Goal: Task Accomplishment & Management: Use online tool/utility

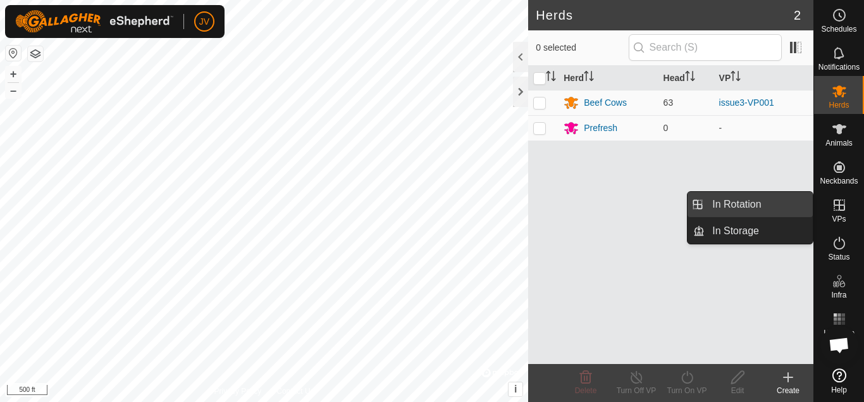
click at [754, 203] on link "In Rotation" at bounding box center [759, 204] width 108 height 25
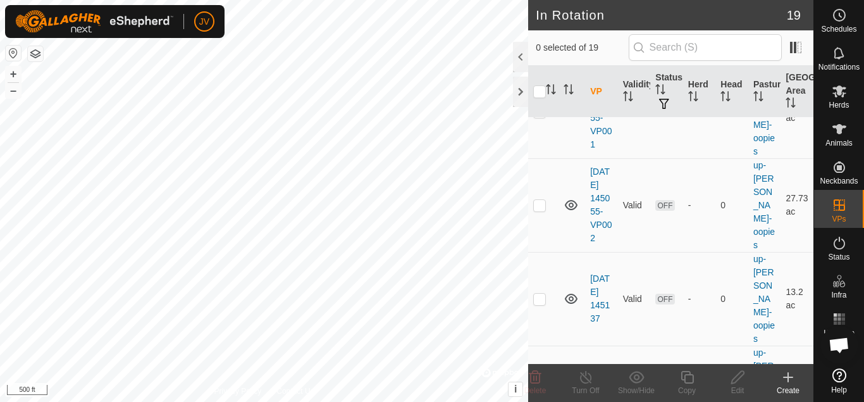
scroll to position [1237, 0]
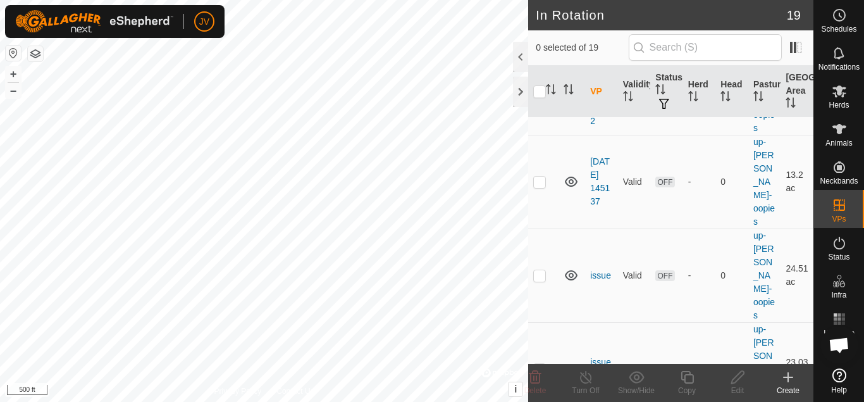
checkbox input "true"
click at [689, 375] on icon at bounding box center [687, 377] width 13 height 13
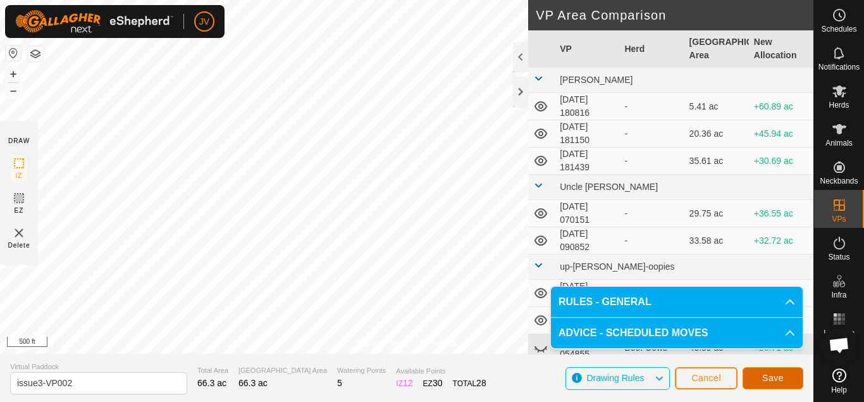
click at [776, 379] on span "Save" at bounding box center [774, 378] width 22 height 10
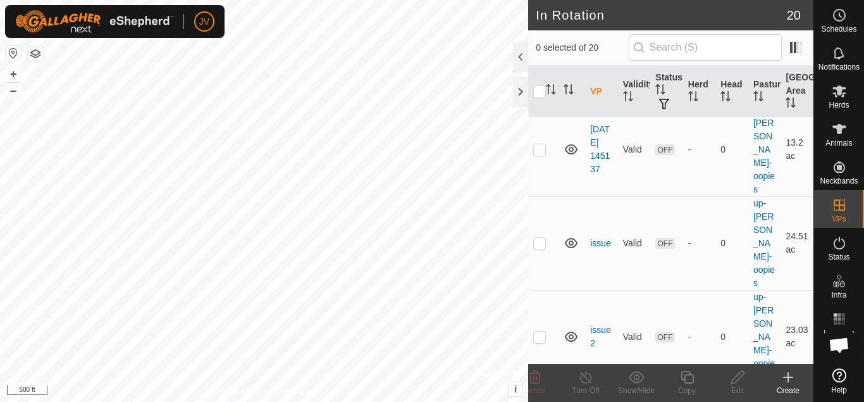
scroll to position [1304, 0]
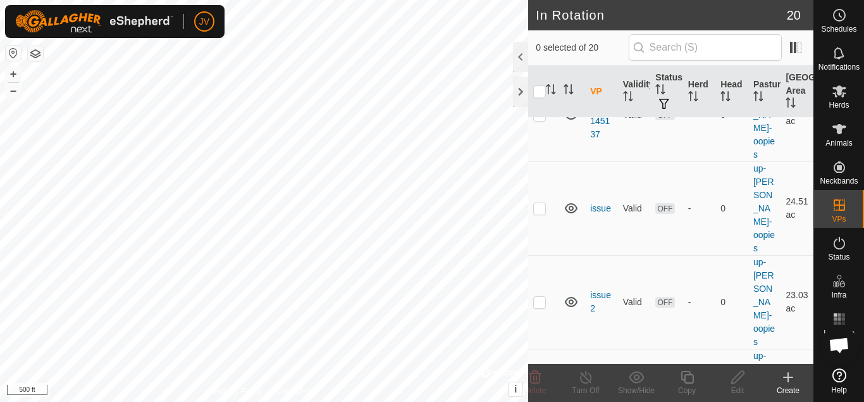
checkbox input "false"
click at [843, 94] on icon at bounding box center [839, 91] width 15 height 15
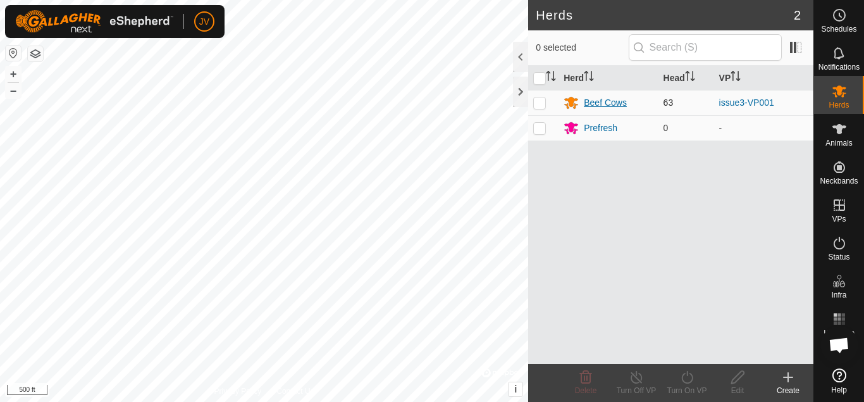
click at [618, 104] on div "Beef Cows" at bounding box center [605, 102] width 43 height 13
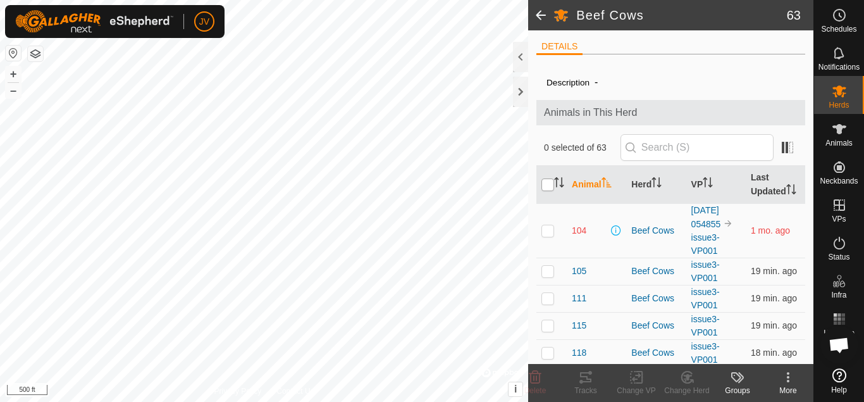
click at [549, 182] on input "checkbox" at bounding box center [548, 184] width 13 height 13
checkbox input "true"
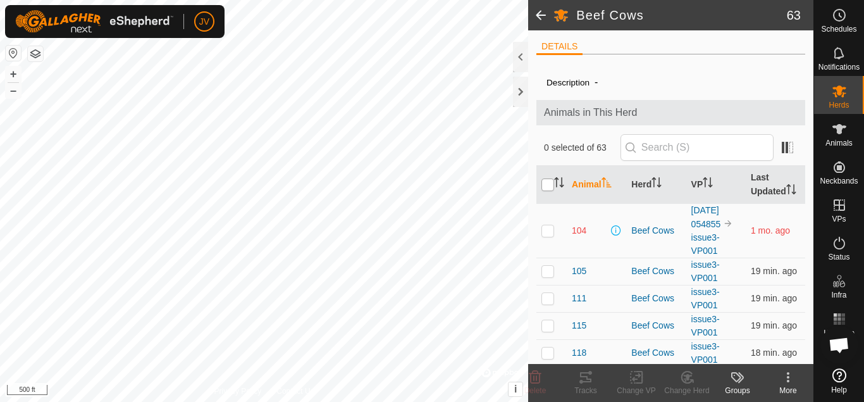
checkbox input "true"
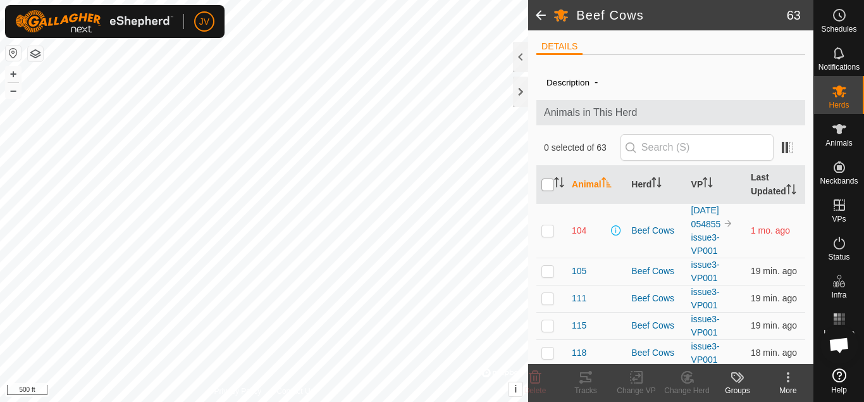
checkbox input "true"
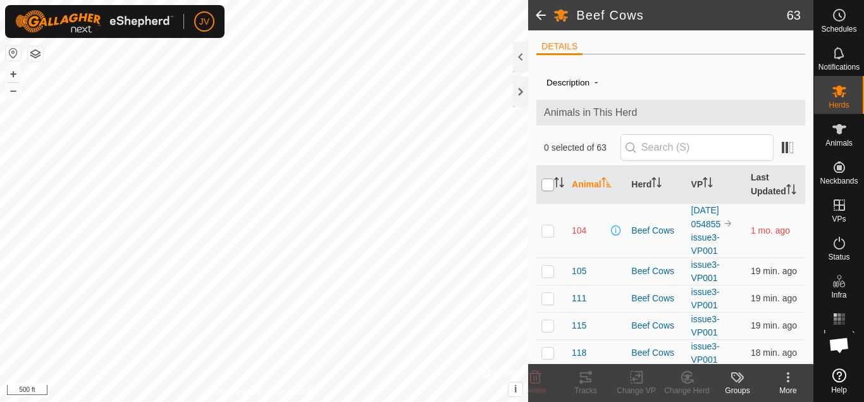
checkbox input "true"
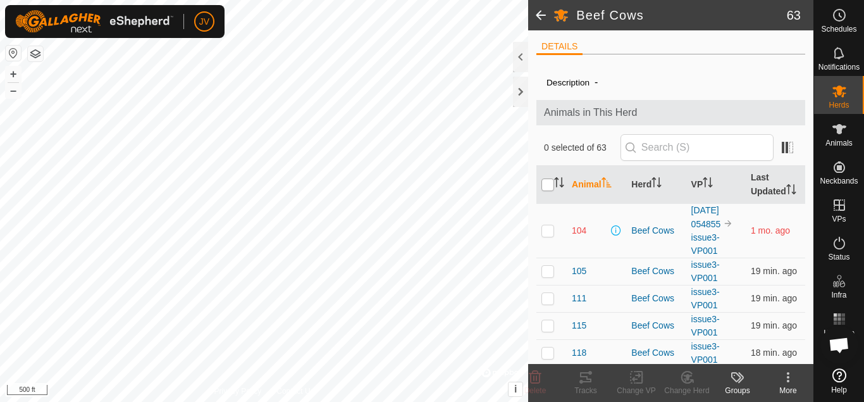
checkbox input "true"
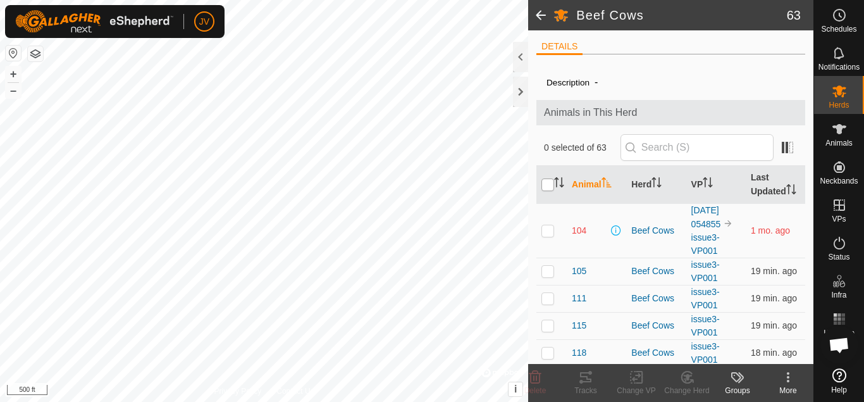
checkbox input "true"
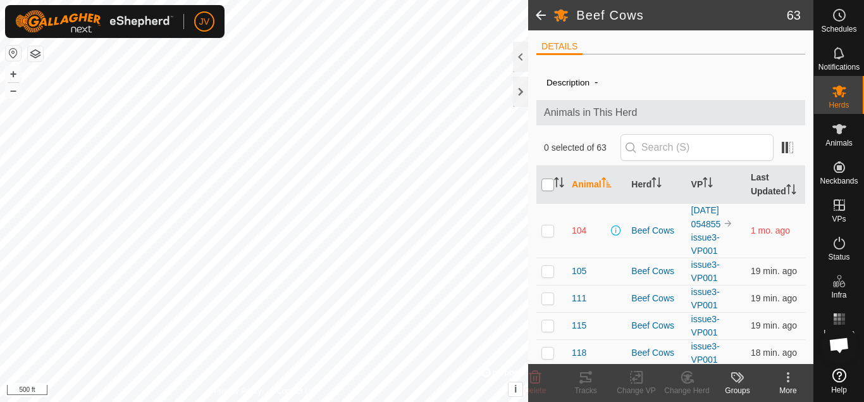
checkbox input "true"
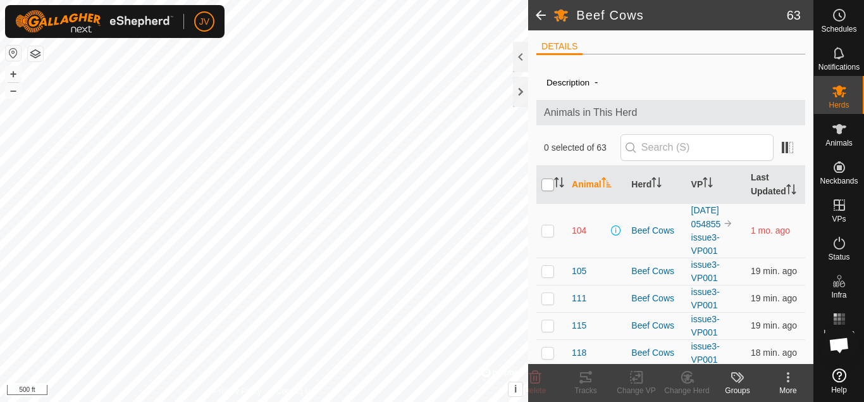
checkbox input "true"
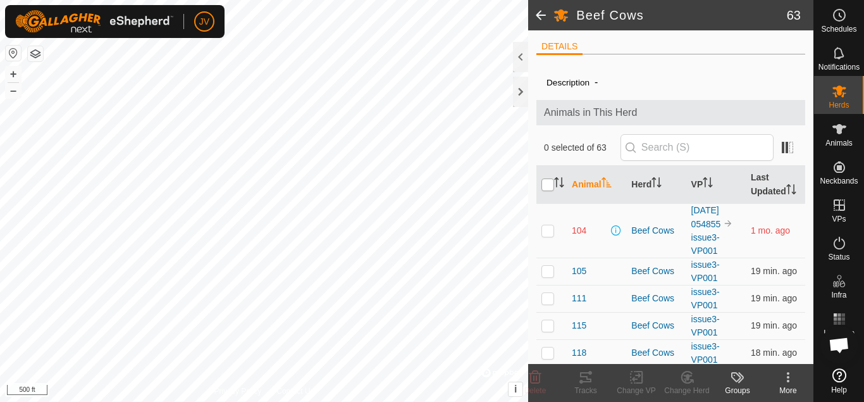
checkbox input "true"
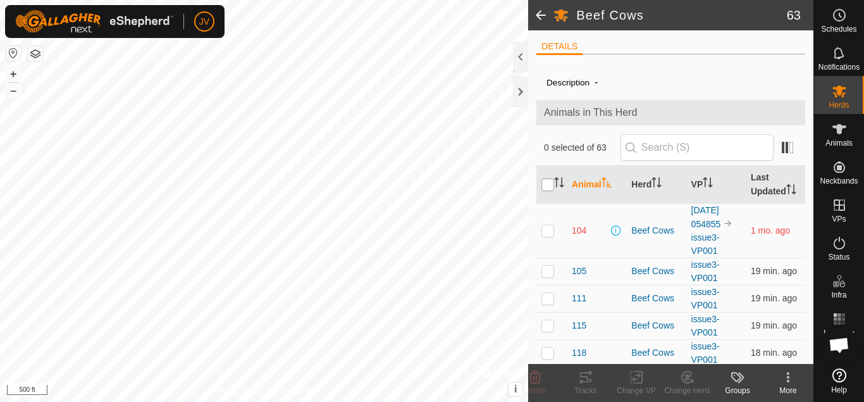
checkbox input "true"
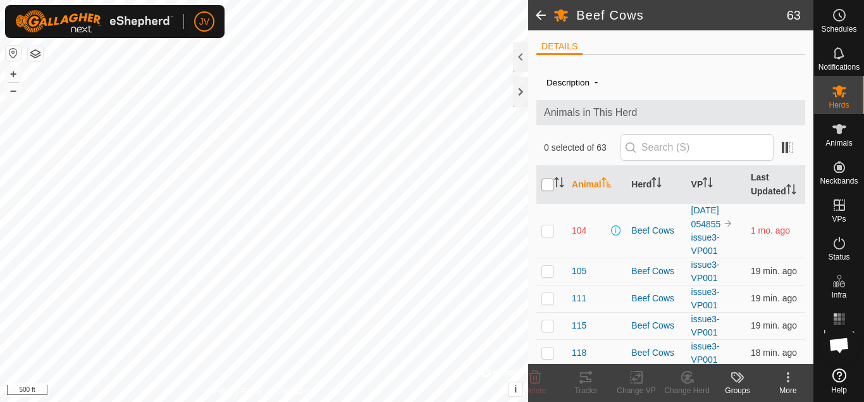
checkbox input "true"
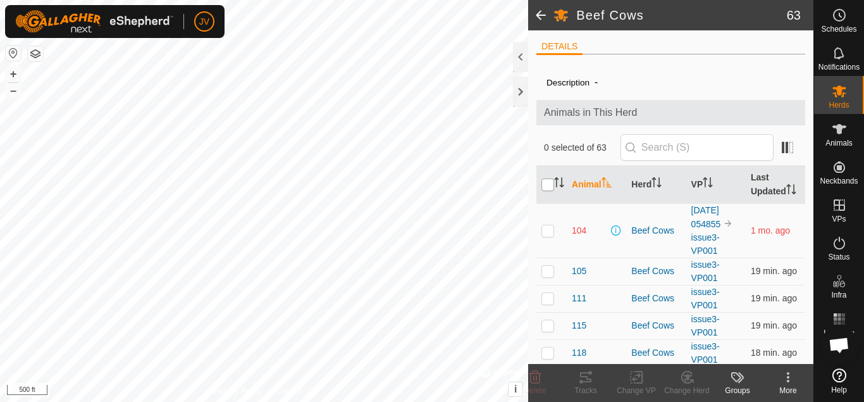
checkbox input "true"
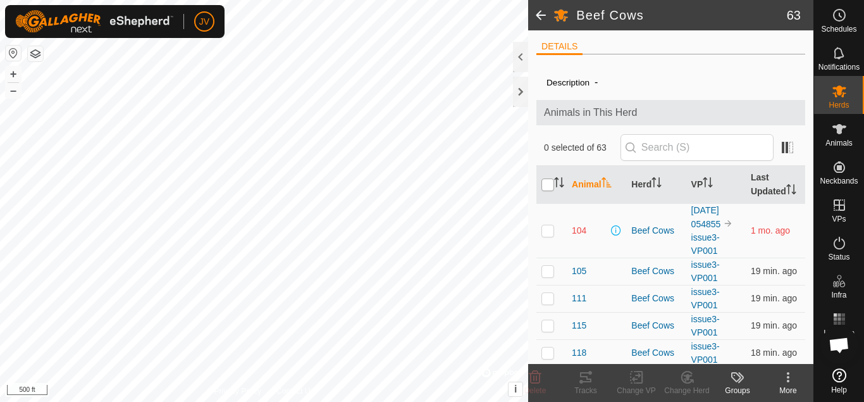
checkbox input "true"
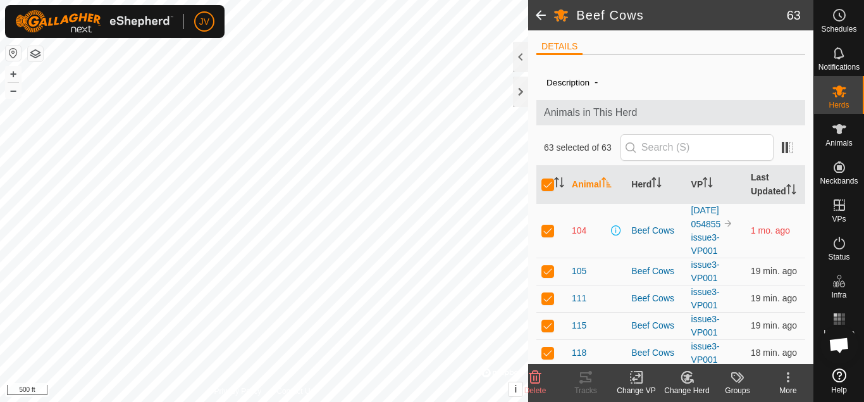
click at [637, 377] on icon at bounding box center [637, 377] width 16 height 15
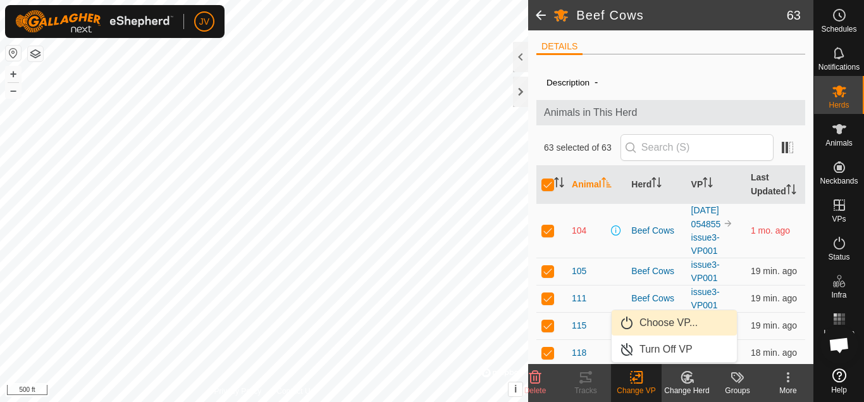
click at [656, 325] on link "Choose VP..." at bounding box center [674, 322] width 125 height 25
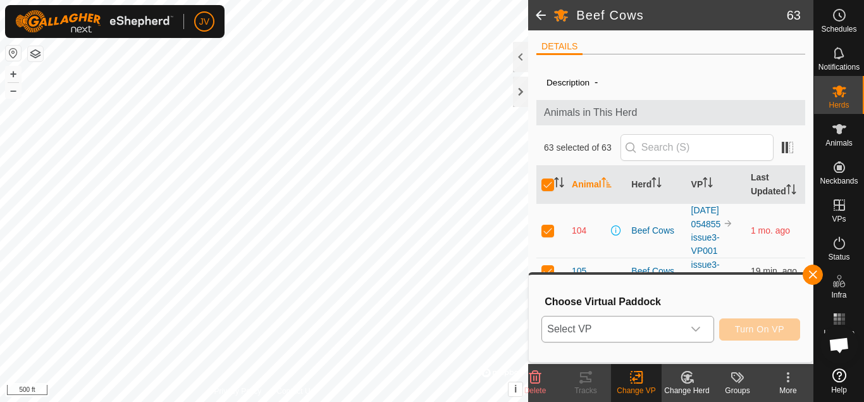
click at [693, 327] on icon "dropdown trigger" at bounding box center [696, 329] width 10 height 10
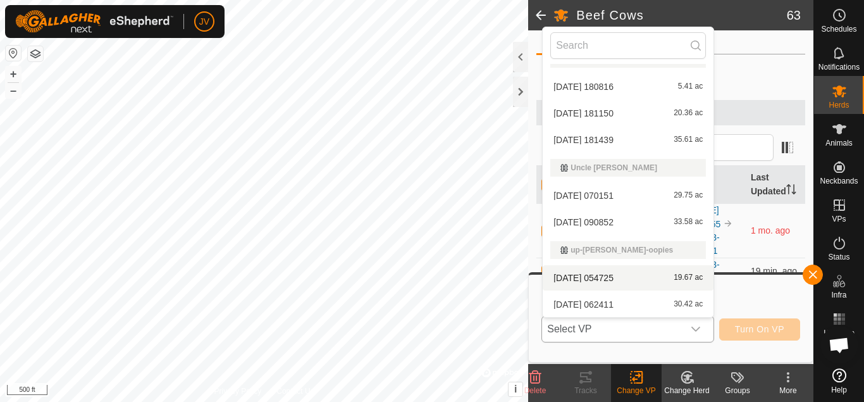
scroll to position [365, 0]
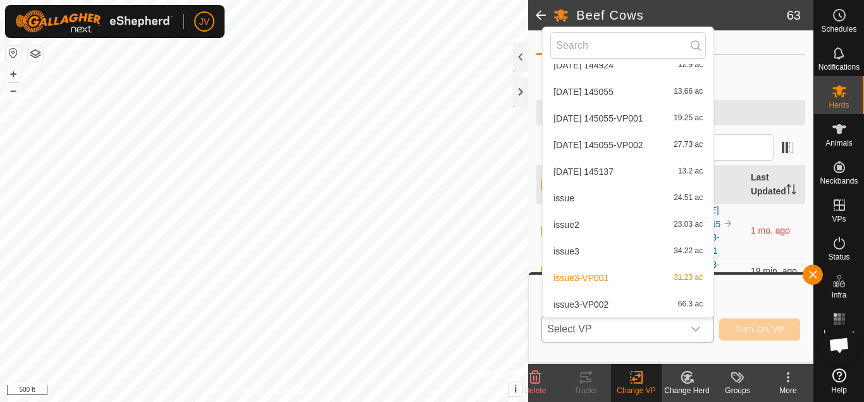
click at [563, 303] on li "issue3-VP002 66.3 ac" at bounding box center [628, 304] width 171 height 25
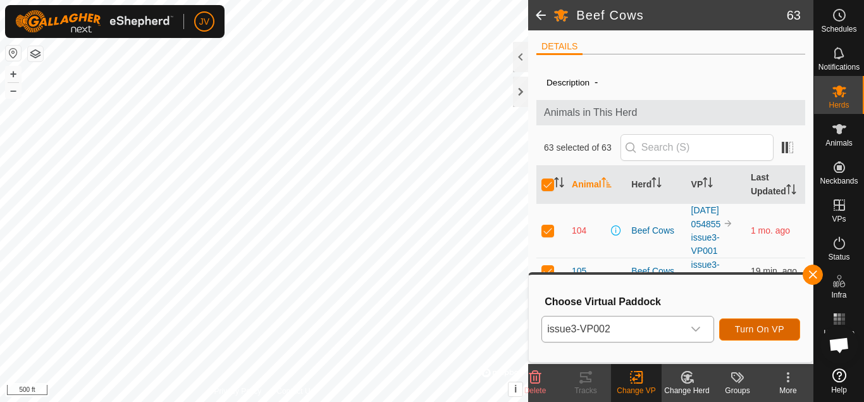
click at [754, 324] on span "Turn On VP" at bounding box center [759, 329] width 49 height 10
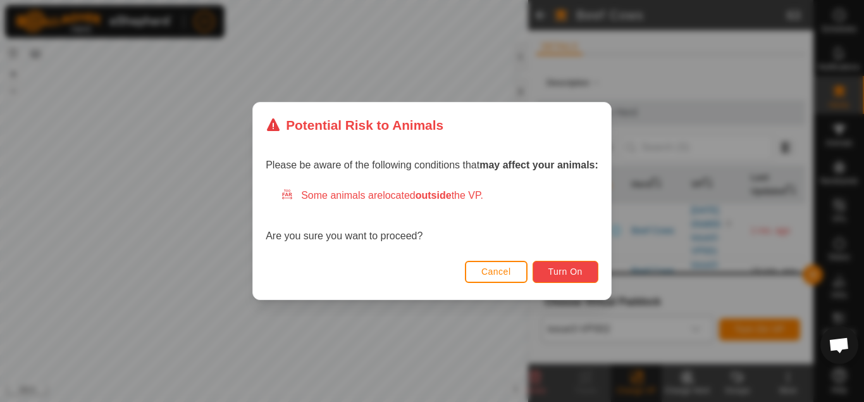
click at [563, 268] on span "Turn On" at bounding box center [566, 271] width 34 height 10
